Goal: Task Accomplishment & Management: Use online tool/utility

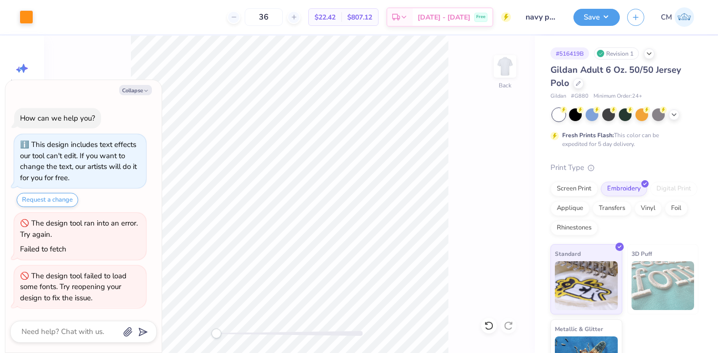
click at [688, 17] on img at bounding box center [685, 17] width 20 height 20
click at [685, 17] on img at bounding box center [685, 17] width 20 height 20
click at [579, 80] on icon at bounding box center [578, 82] width 5 height 5
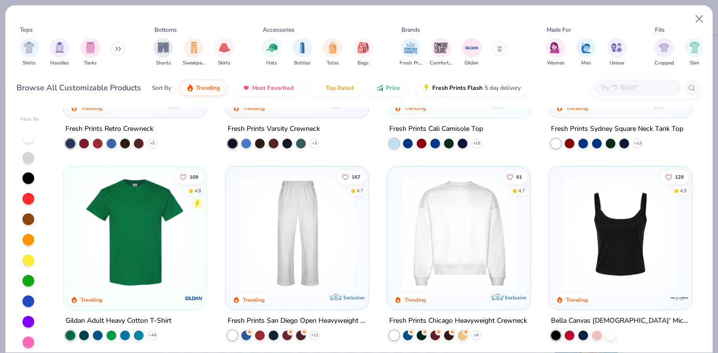
scroll to position [371, 0]
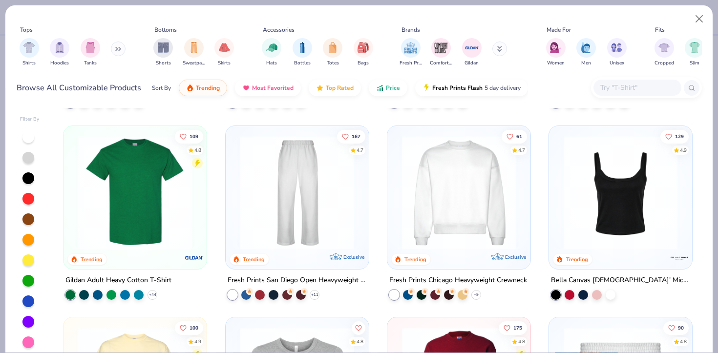
click at [113, 51] on button at bounding box center [118, 49] width 15 height 15
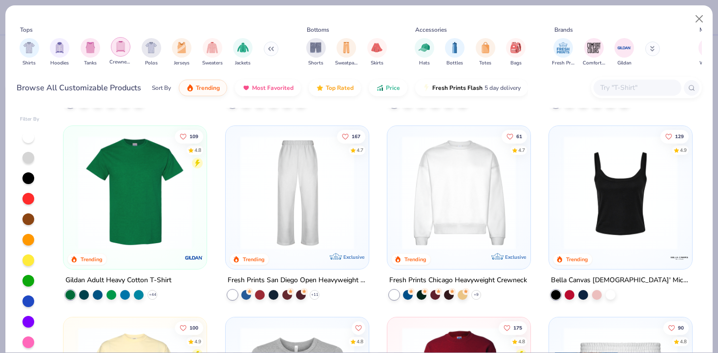
click at [121, 51] on img "filter for Crewnecks" at bounding box center [120, 46] width 11 height 11
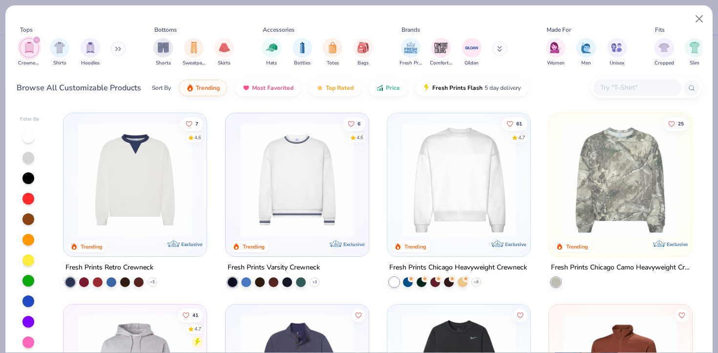
type textarea "x"
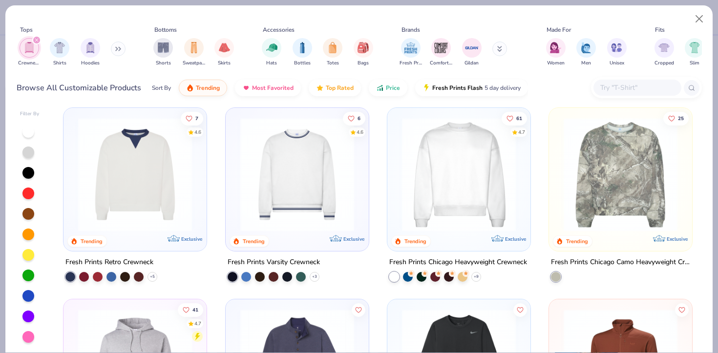
click at [621, 85] on input "text" at bounding box center [636, 87] width 75 height 11
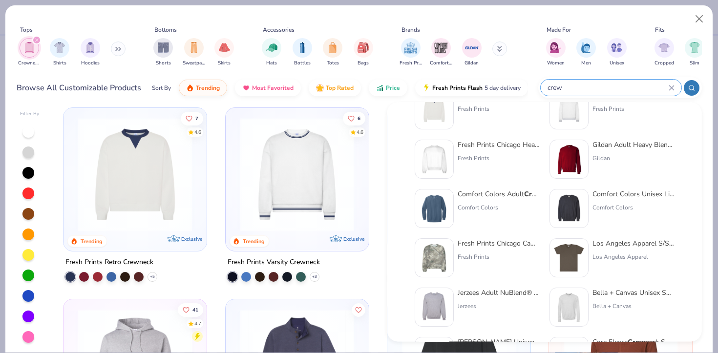
scroll to position [32, 0]
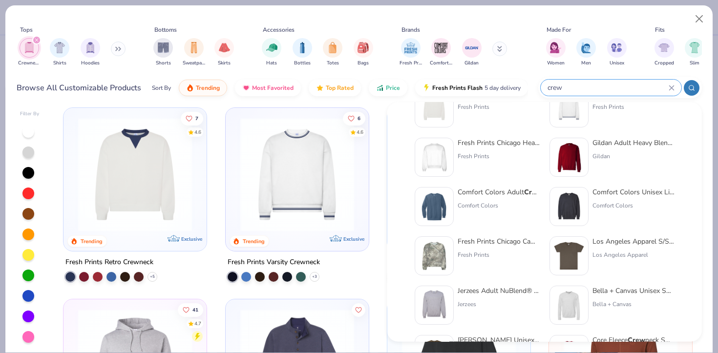
type input "crew"
click at [596, 190] on div "Comfort Colors Unisex Lightweight Cotton Crew neck Sweatshirt" at bounding box center [634, 192] width 82 height 10
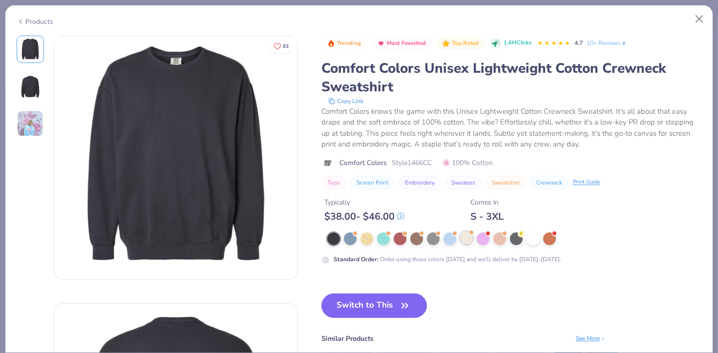
click at [466, 237] on div at bounding box center [466, 238] width 13 height 13
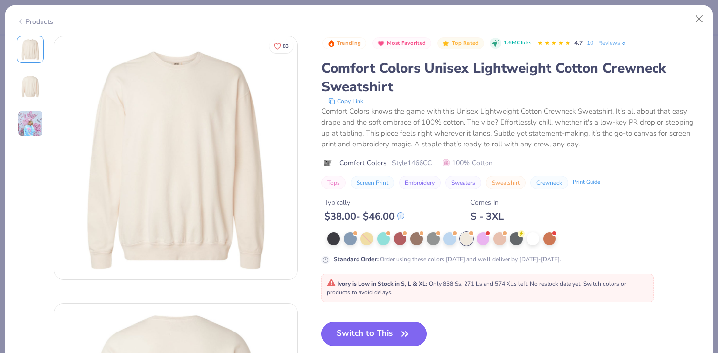
click at [348, 330] on button "Switch to This" at bounding box center [374, 334] width 106 height 24
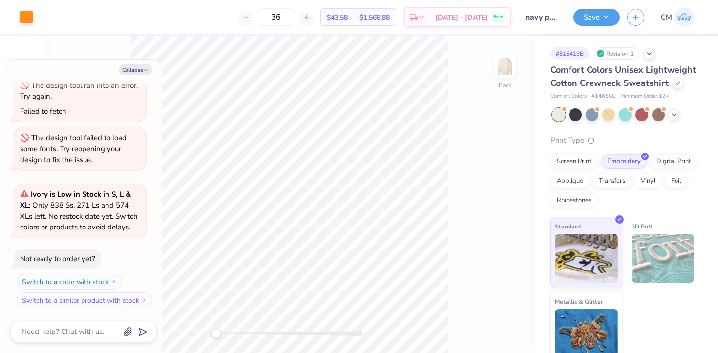
click at [602, 96] on span "# 1466CC" at bounding box center [604, 96] width 24 height 8
type textarea "x"
copy span "1466CC"
